Goal: Find specific page/section: Find specific page/section

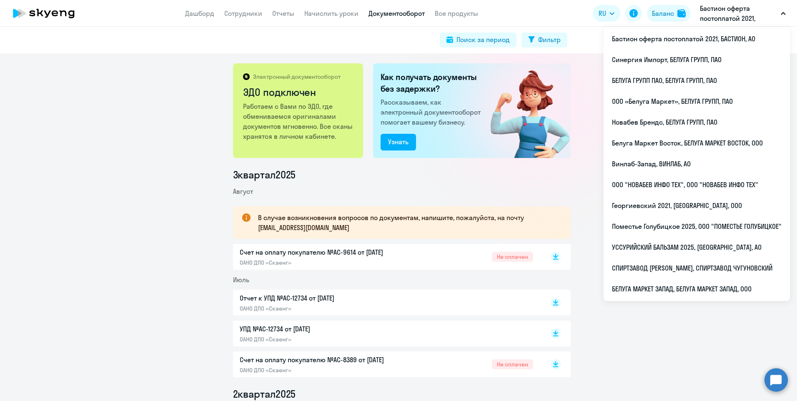
click at [739, 12] on p "Бастион оферта постоплатой 2021, БАСТИОН, АО" at bounding box center [739, 13] width 78 height 20
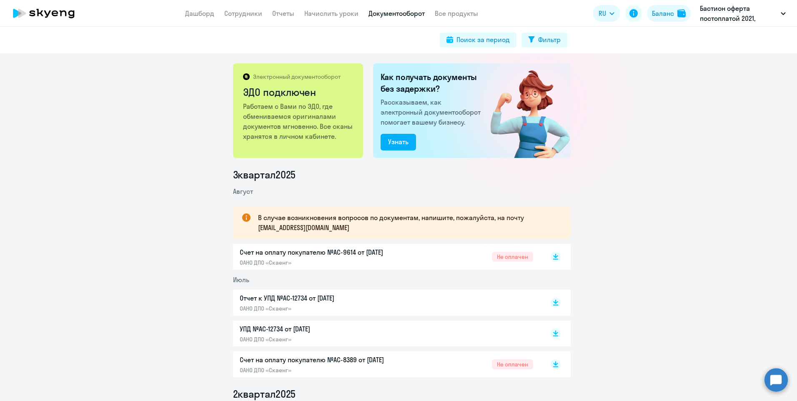
click at [739, 12] on p "Бастион оферта постоплатой 2021, БАСТИОН, АО" at bounding box center [739, 13] width 78 height 20
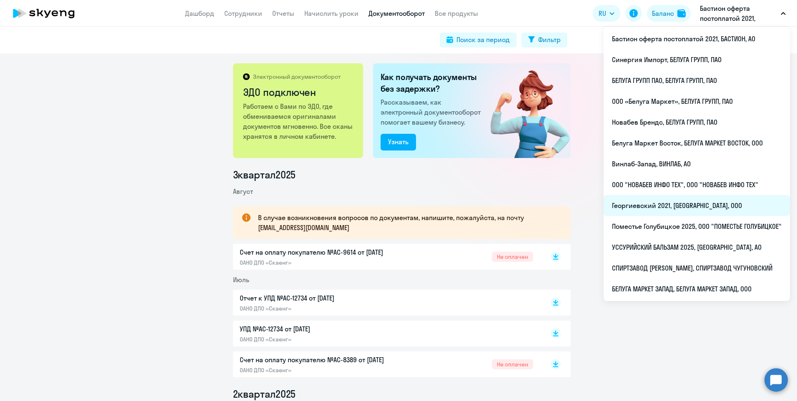
click at [696, 208] on li "Георгиевский 2021, ГЕОРГИЕВСКИЙ, ООО" at bounding box center [697, 205] width 186 height 21
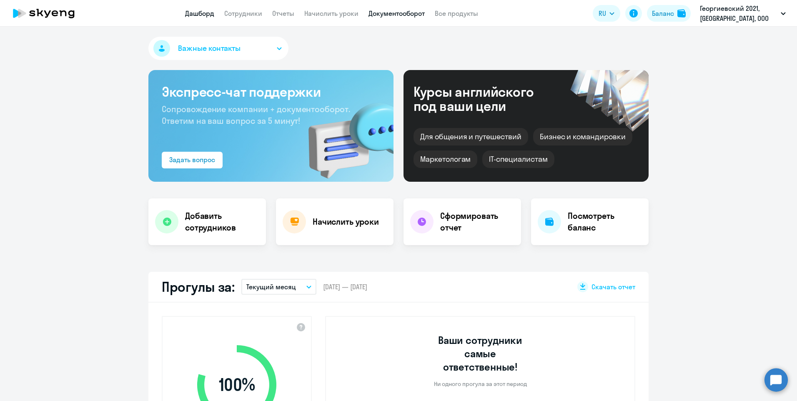
click at [382, 10] on link "Документооборот" at bounding box center [397, 13] width 56 height 8
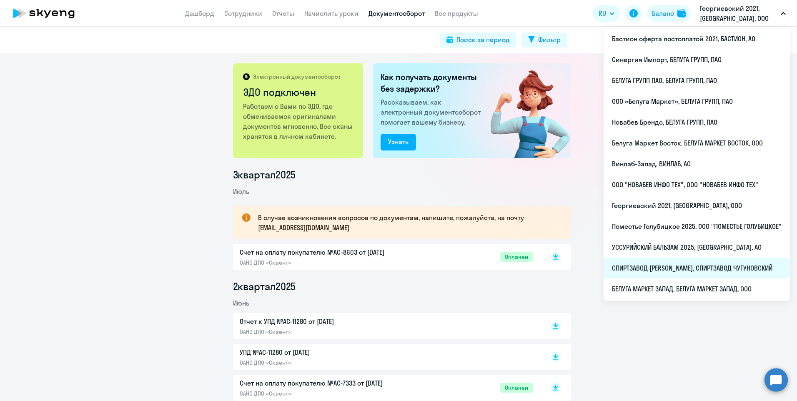
click at [696, 268] on li "СПИРТЗАВОД ЧУГУНОВСКИЙ, СПИРТЗАВОД ЧУГУНОВСКИЙ" at bounding box center [697, 268] width 186 height 21
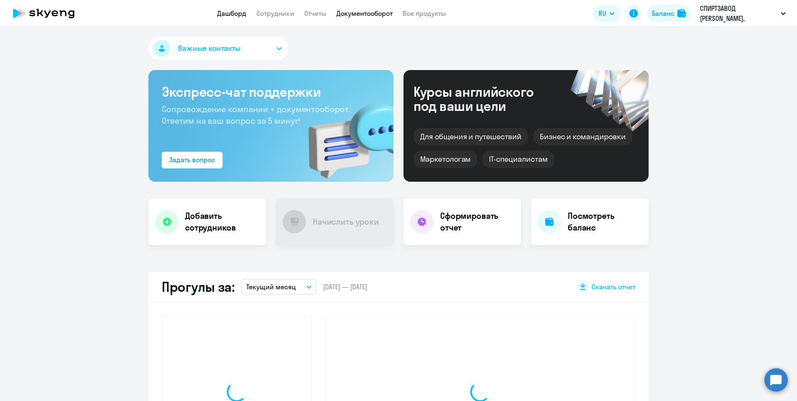
click at [382, 16] on link "Документооборот" at bounding box center [364, 13] width 56 height 8
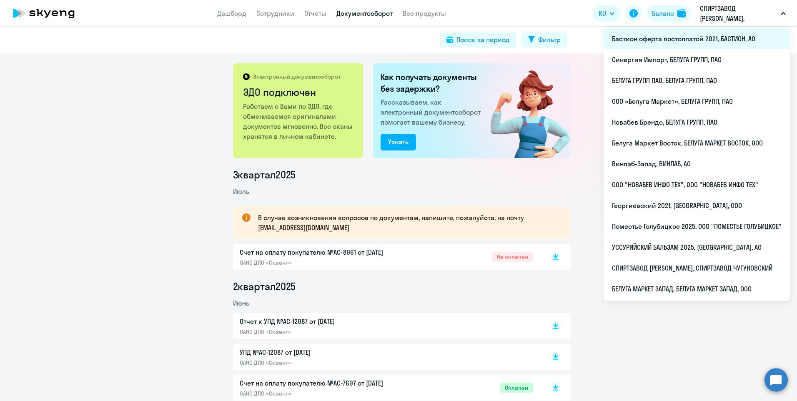
click at [674, 39] on li "Бастион оферта постоплатой 2021, БАСТИОН, АО" at bounding box center [697, 38] width 186 height 21
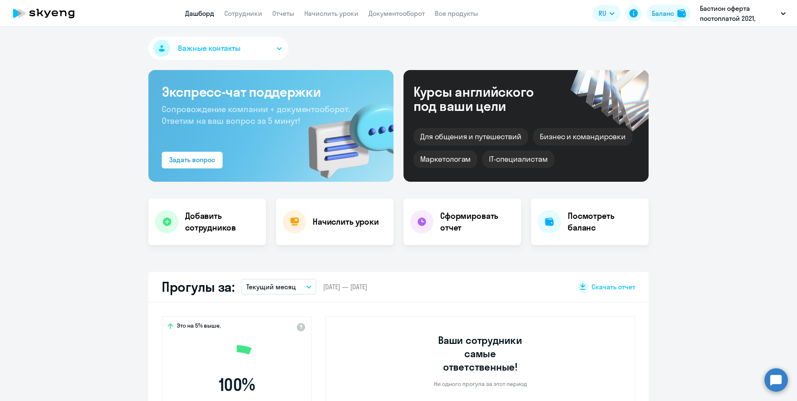
click at [390, 19] on app-header "Дашборд Сотрудники Отчеты Начислить уроки Документооборот Все продукты Дашборд …" at bounding box center [398, 13] width 797 height 27
click at [391, 18] on app-menu-item-link "Документооборот" at bounding box center [397, 13] width 56 height 10
select select "30"
click at [391, 13] on link "Документооборот" at bounding box center [397, 13] width 56 height 8
